Goal: Transaction & Acquisition: Book appointment/travel/reservation

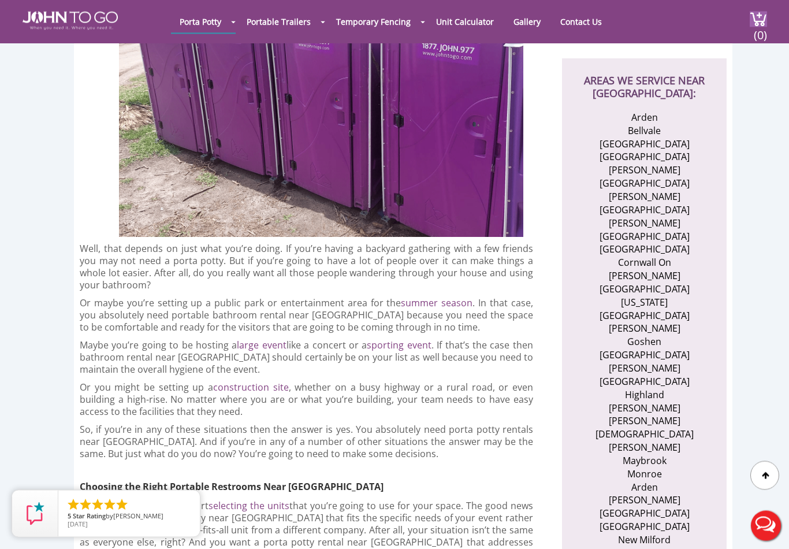
scroll to position [366, 0]
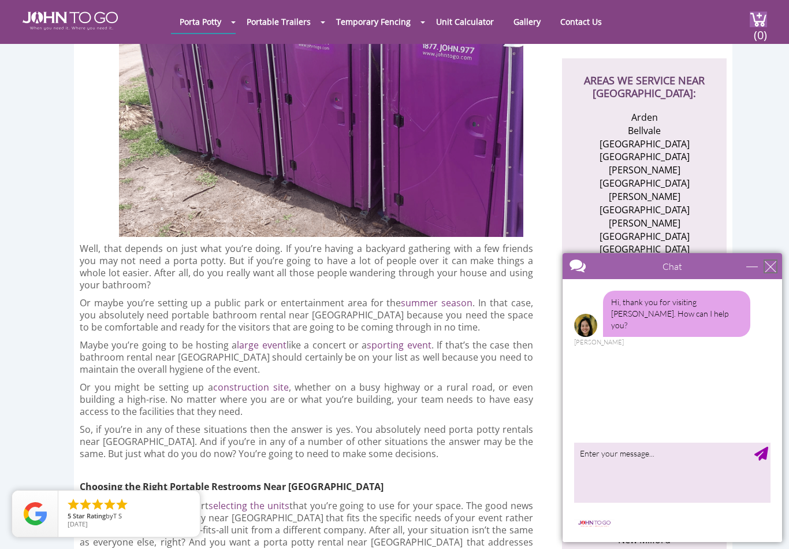
click at [765, 270] on div "close" at bounding box center [771, 267] width 12 height 12
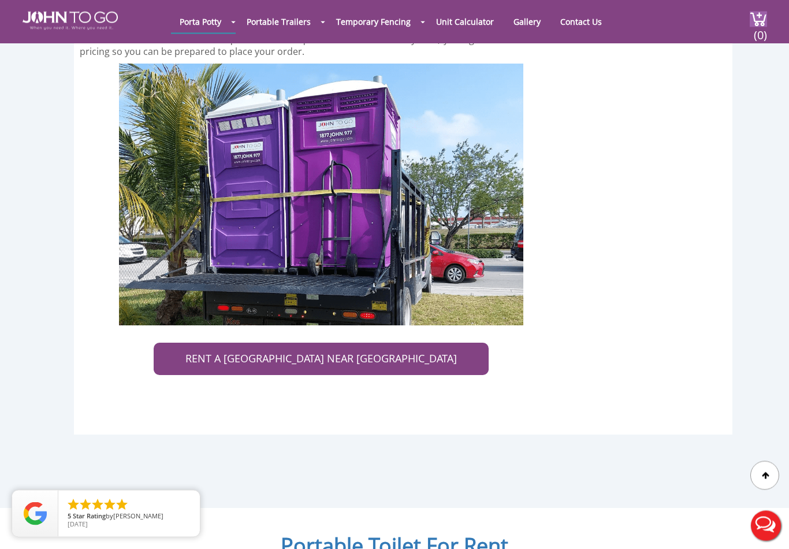
scroll to position [3155, 0]
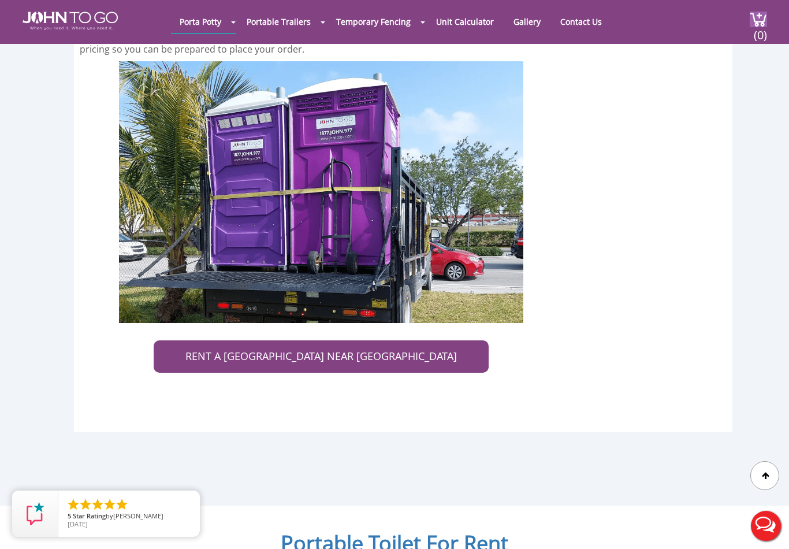
click at [413, 340] on link "RENT A PORTA POTTY NEAR MIDDLETOWN" at bounding box center [321, 356] width 335 height 32
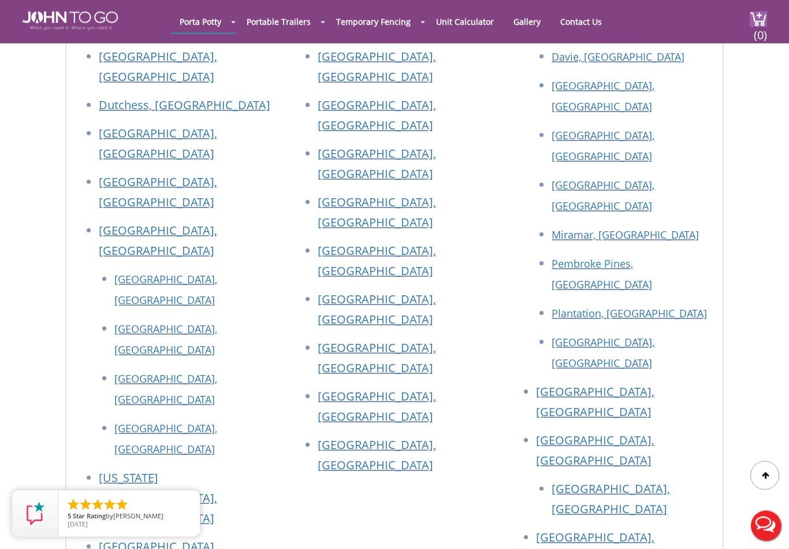
scroll to position [4796, 0]
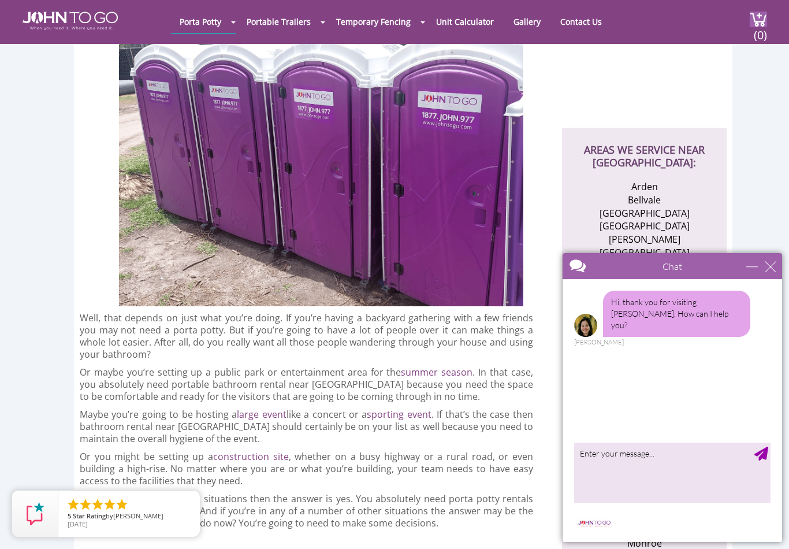
scroll to position [296, 0]
click at [774, 265] on div "close" at bounding box center [771, 267] width 12 height 12
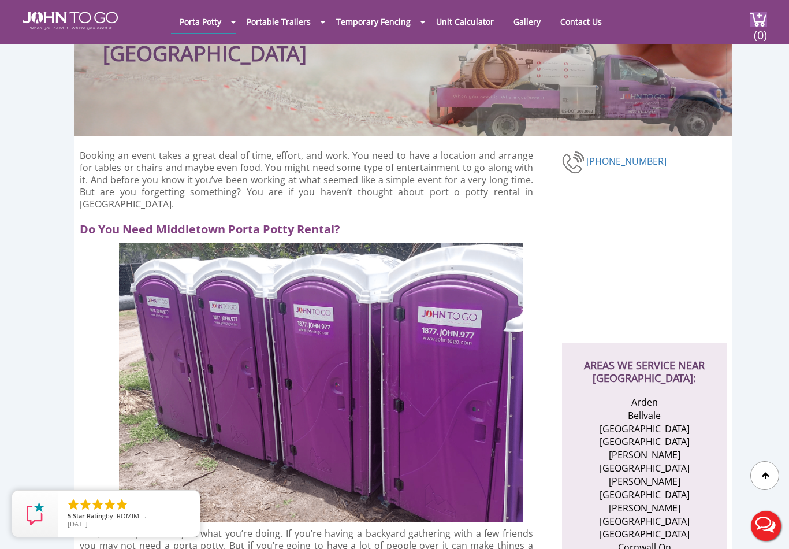
scroll to position [0, 0]
